Goal: Task Accomplishment & Management: Use online tool/utility

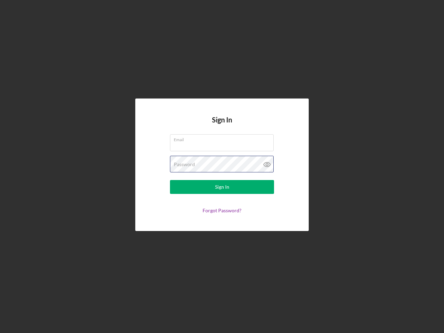
click at [222, 166] on div "Password" at bounding box center [222, 164] width 104 height 17
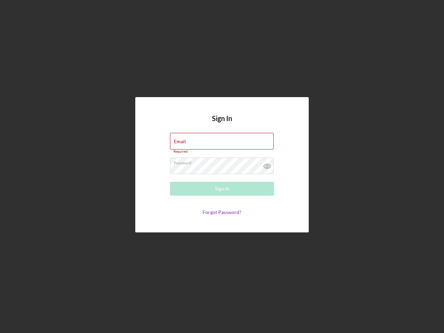
click at [267, 164] on icon at bounding box center [266, 165] width 17 height 17
